Goal: Navigation & Orientation: Go to known website

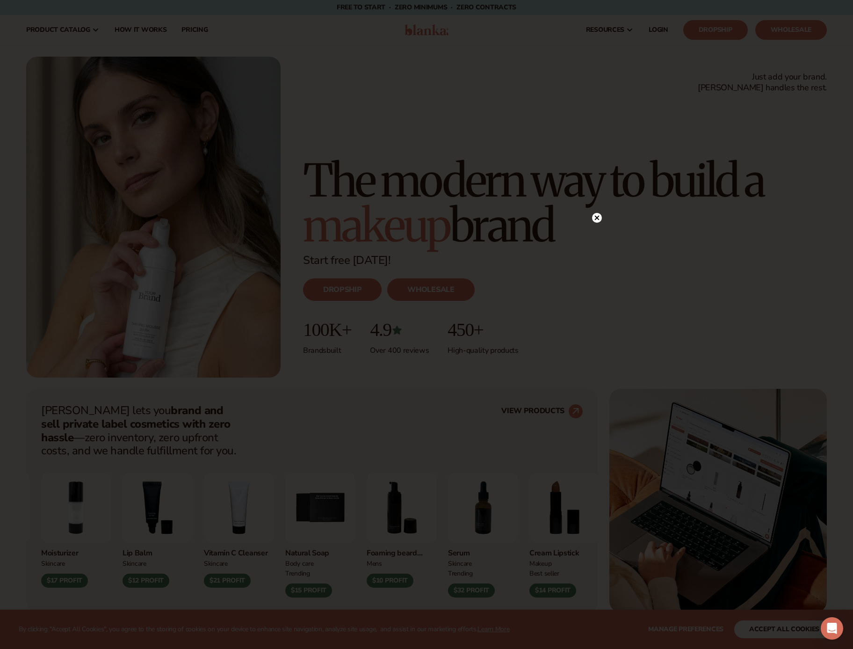
click at [598, 220] on circle at bounding box center [597, 218] width 10 height 10
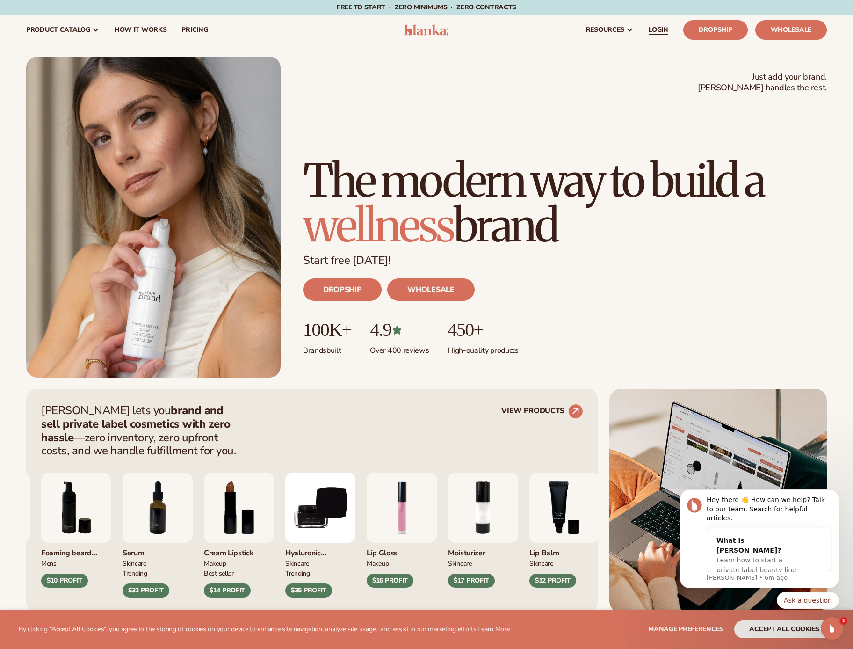
click at [661, 33] on span "LOGIN" at bounding box center [659, 29] width 20 height 7
